Goal: Communication & Community: Answer question/provide support

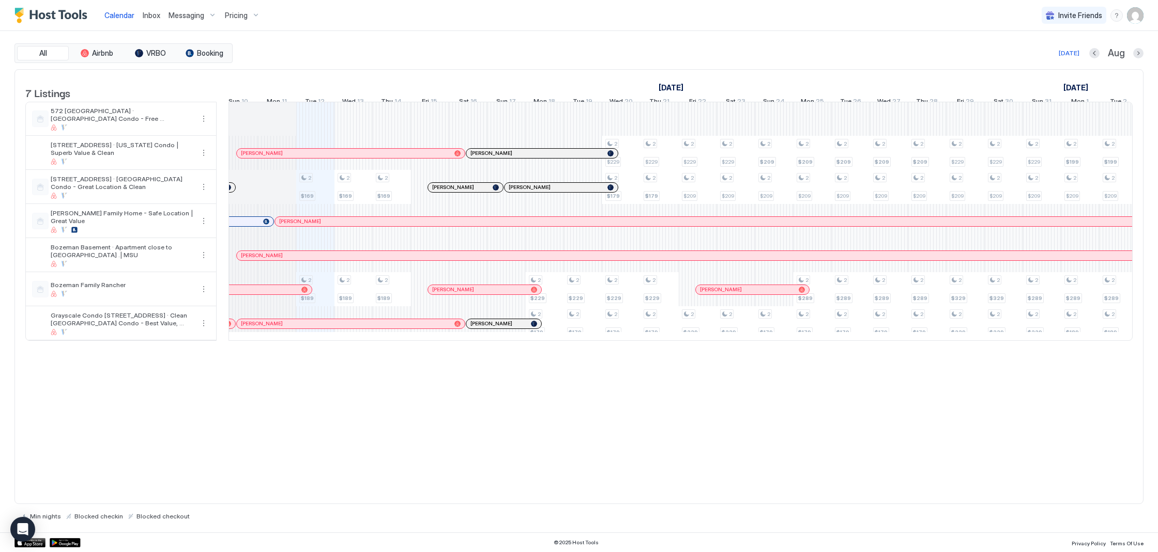
click at [256, 294] on div at bounding box center [256, 290] width 8 height 8
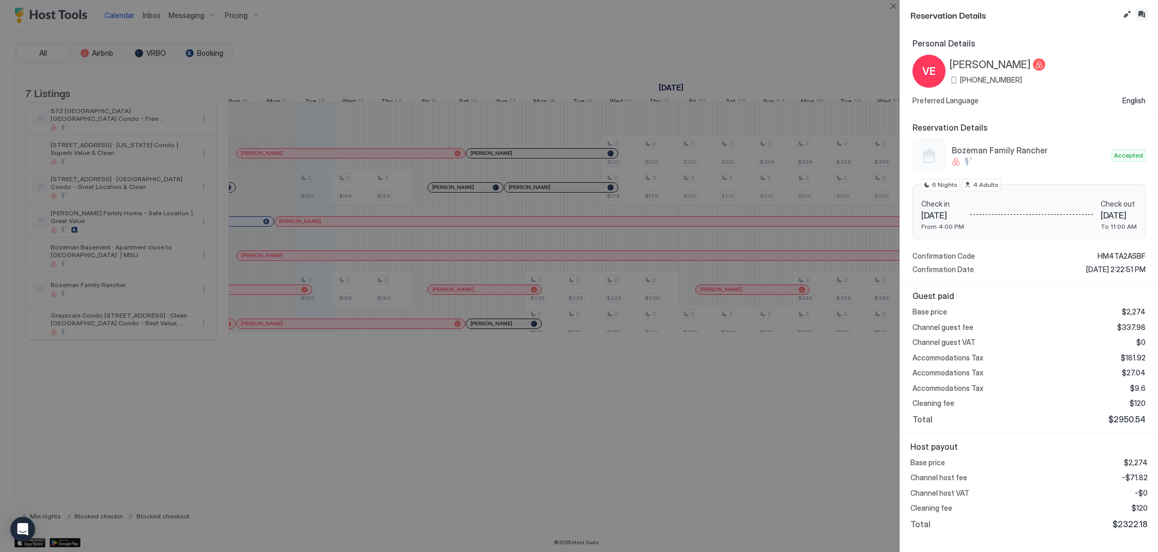
click at [1141, 12] on button "Inbox" at bounding box center [1141, 14] width 12 height 12
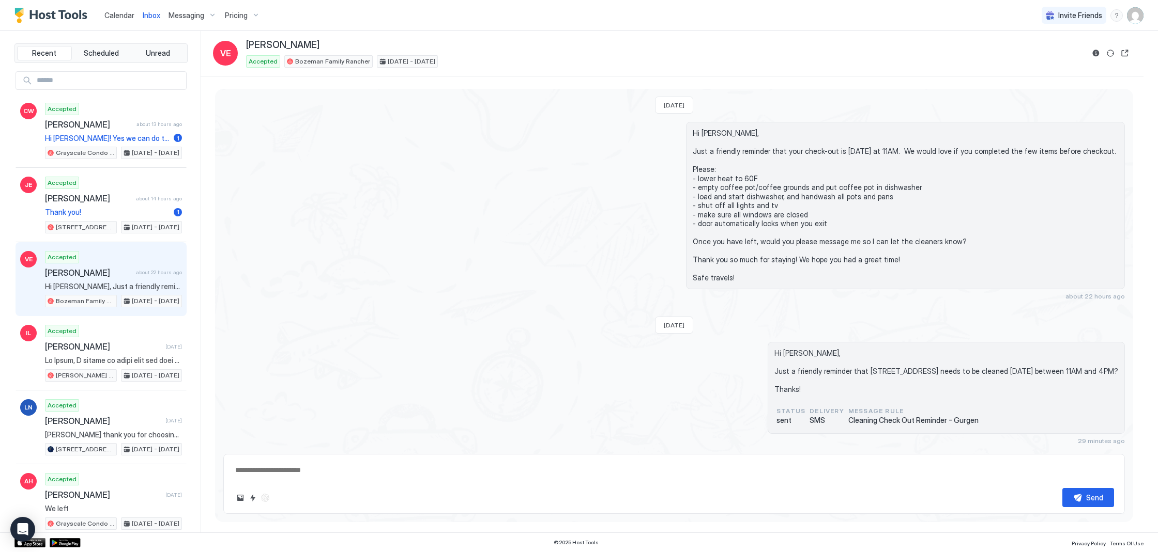
scroll to position [997, 0]
click at [142, 186] on div "Accepted [PERSON_NAME] about 14 hours ago Thank you! [STREET_ADDRESS] · [US_STA…" at bounding box center [113, 205] width 137 height 57
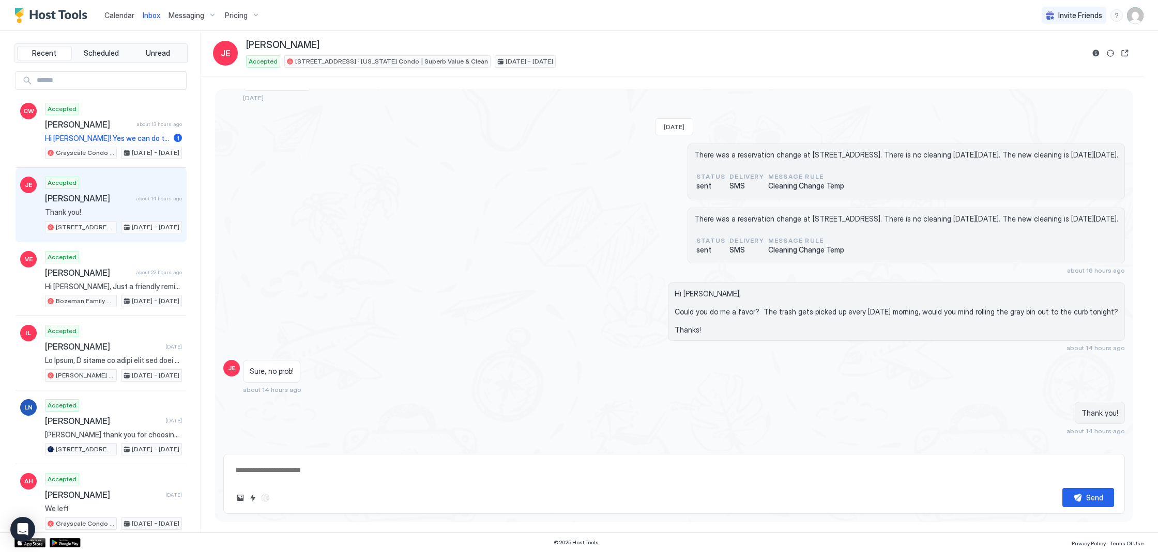
scroll to position [546, 0]
click at [127, 122] on span "[PERSON_NAME]" at bounding box center [88, 124] width 87 height 10
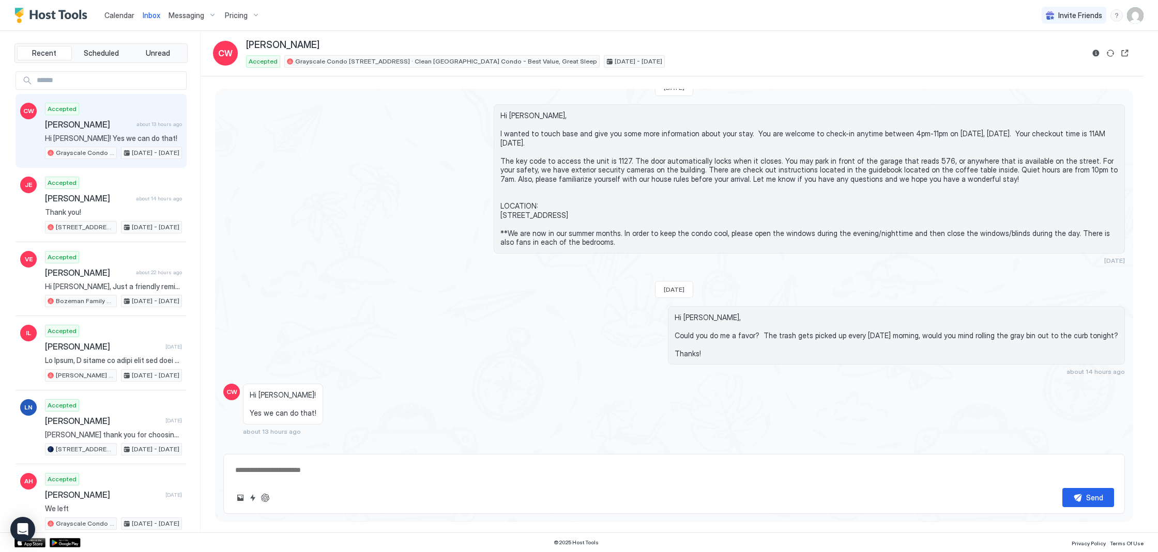
scroll to position [398, 0]
click at [120, 266] on div "Accepted [PERSON_NAME] about 22 hours ago Hi [PERSON_NAME], Just a friendly rem…" at bounding box center [113, 279] width 137 height 57
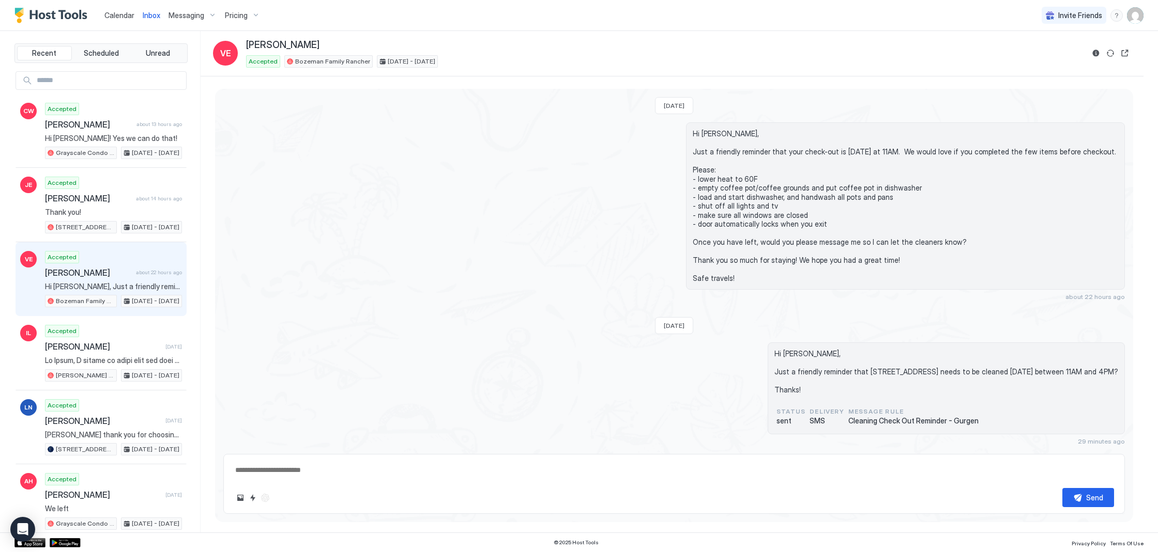
scroll to position [997, 0]
type textarea "*"
